Goal: Find specific page/section: Find specific page/section

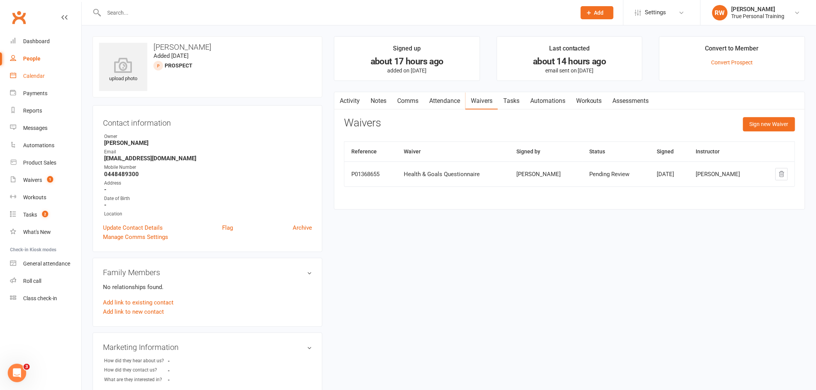
click at [34, 74] on div "Calendar" at bounding box center [34, 76] width 22 height 6
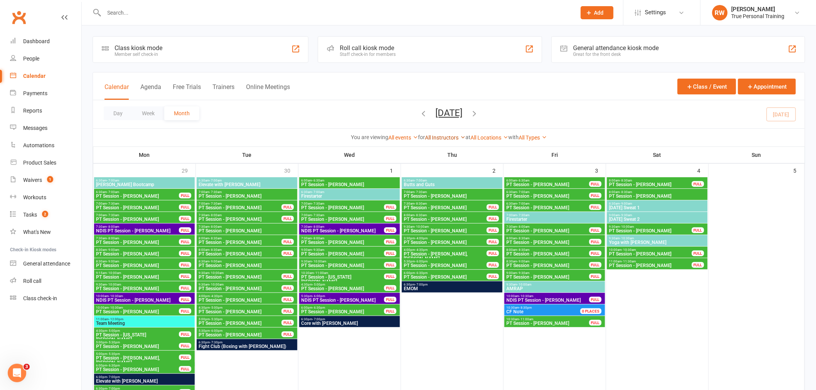
click at [453, 139] on link "All Instructors" at bounding box center [445, 138] width 40 height 6
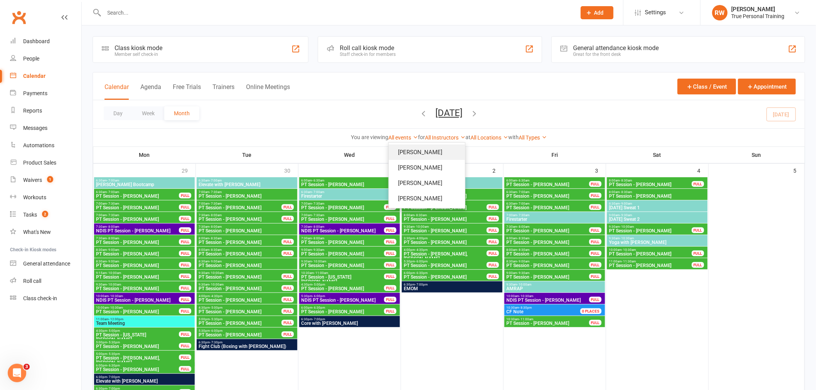
click at [445, 153] on link "Ciara Fogarty" at bounding box center [427, 152] width 76 height 15
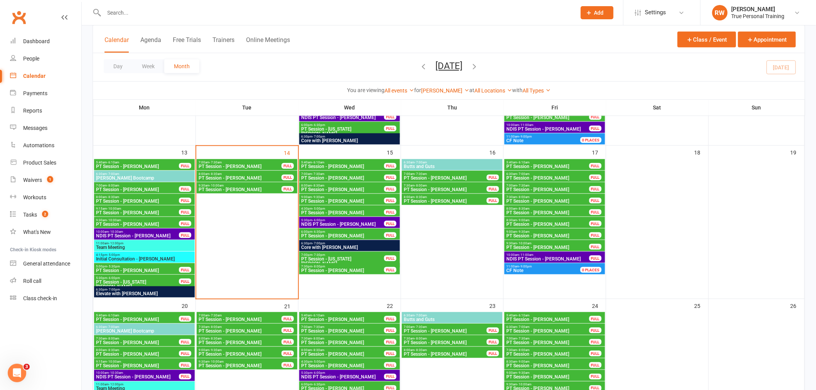
scroll to position [257, 0]
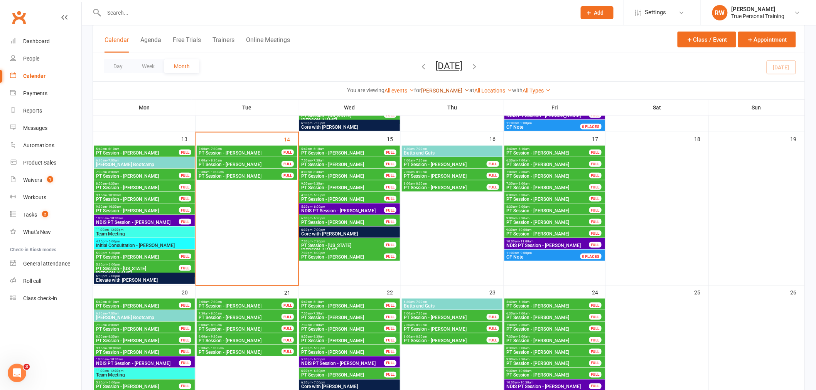
click at [438, 88] on link "Ciara Fogarty" at bounding box center [445, 91] width 48 height 6
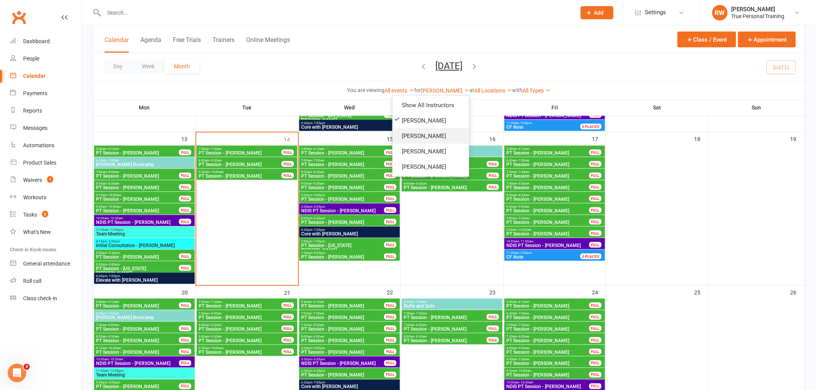
click at [437, 131] on link "[PERSON_NAME]" at bounding box center [430, 135] width 76 height 15
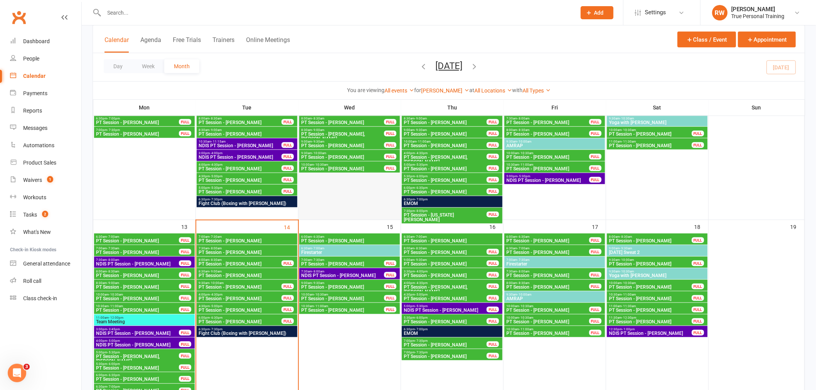
scroll to position [257, 0]
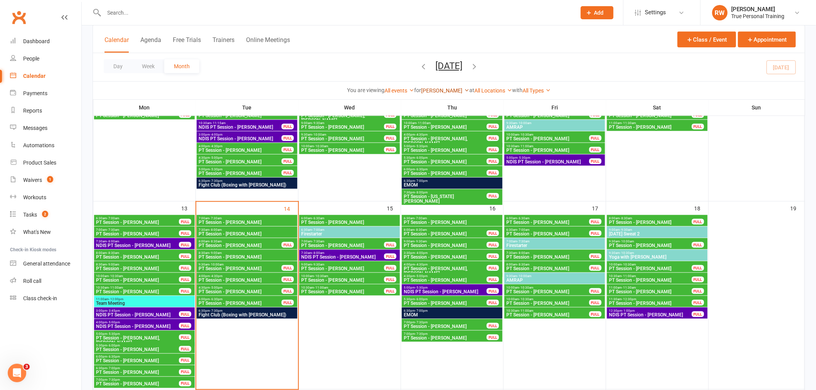
click at [439, 90] on link "[PERSON_NAME]" at bounding box center [445, 91] width 48 height 6
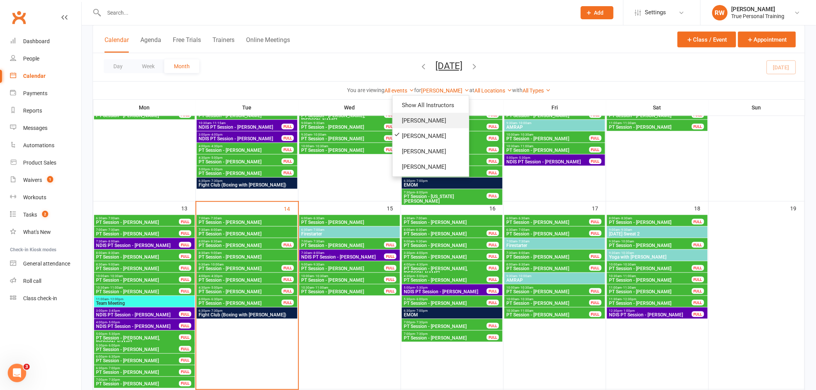
click at [436, 118] on link "Ciara Fogarty" at bounding box center [430, 120] width 76 height 15
